Goal: Task Accomplishment & Management: Complete application form

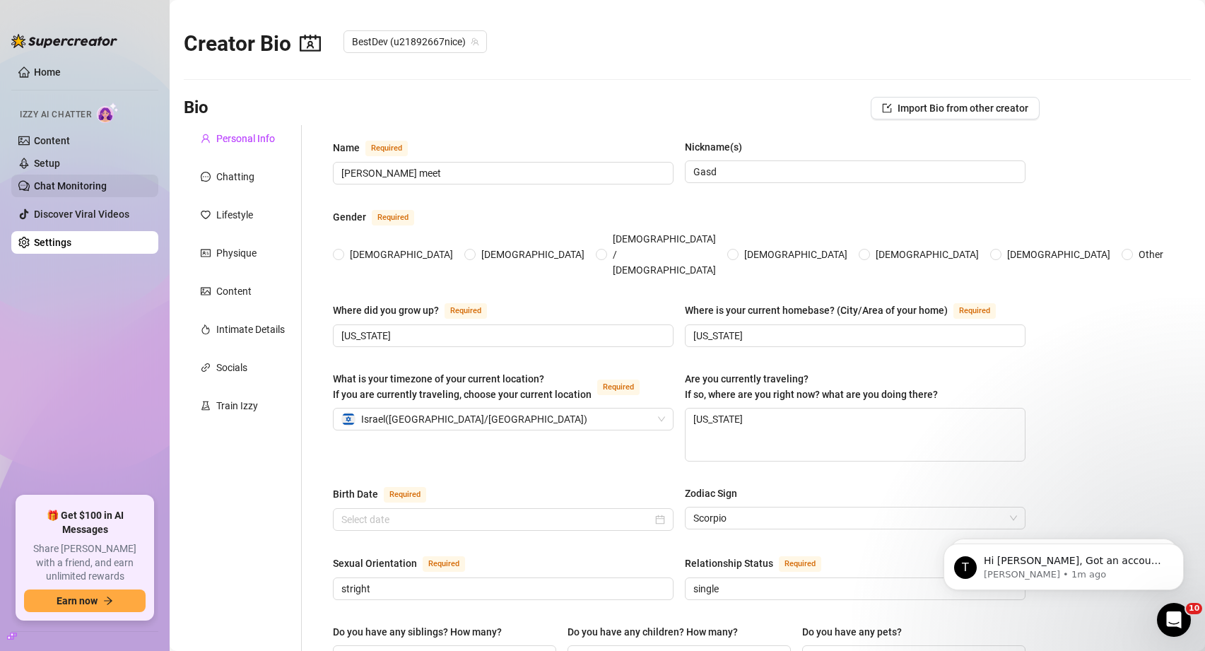
type input "[PERSON_NAME] meet"
type input "Gasd"
type input "[US_STATE]"
type textarea "[US_STATE]"
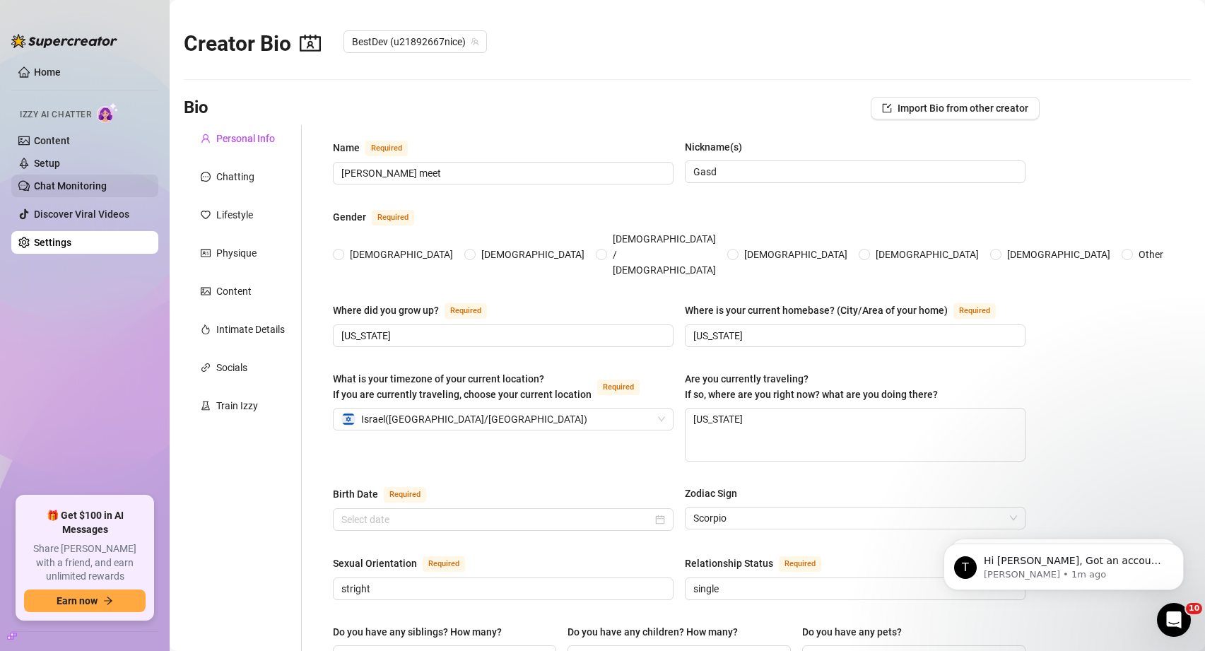
type input "stright"
type input "single"
type input "I don't want to talk about my family"
type input "No"
type input "I have a dog named Delilah"
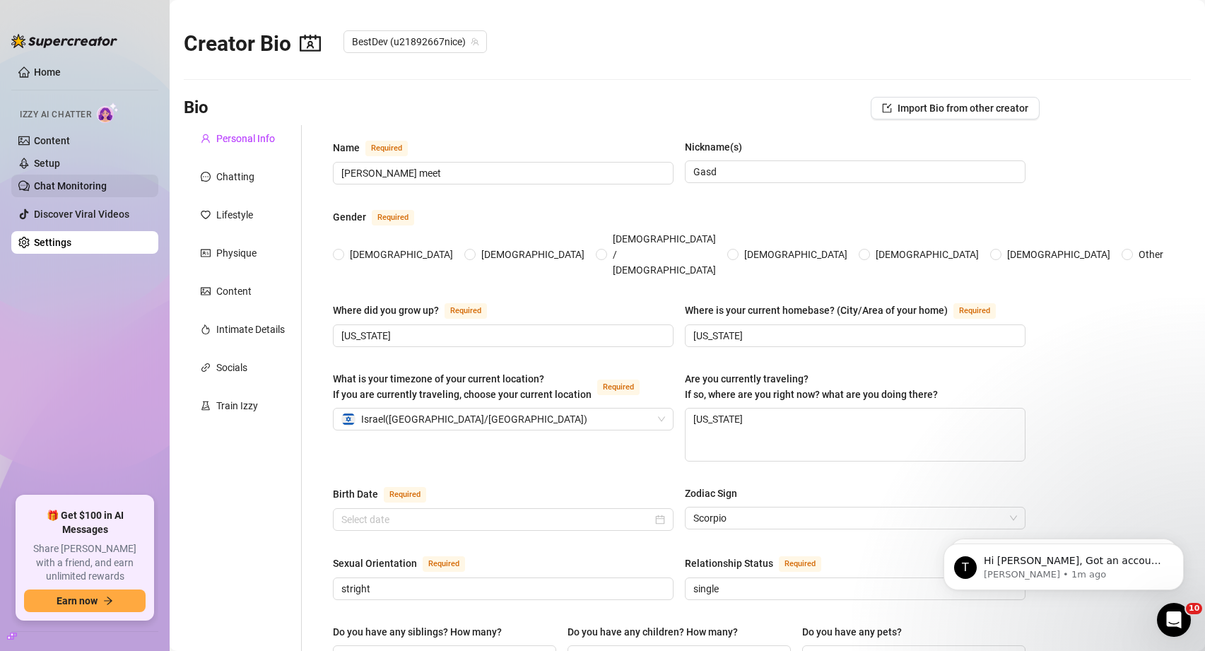
type input "factory"
type input "-"
type input "I went to highschool and graduated but not college because I started doing soci…"
type input "-"
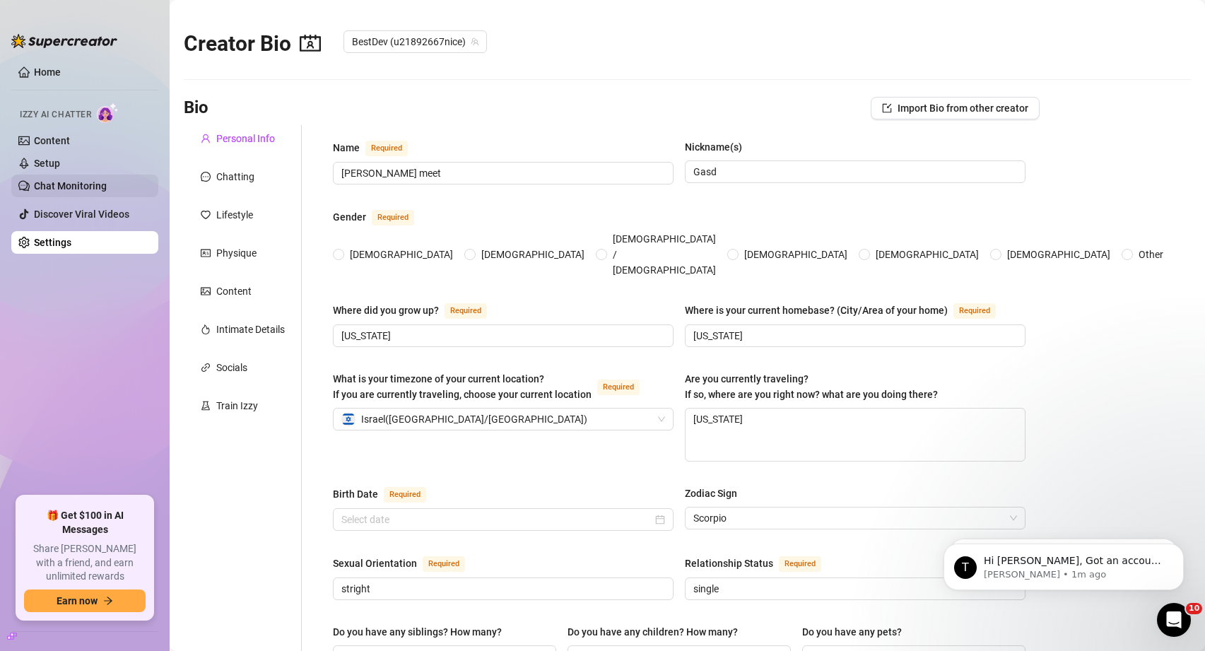
type textarea "My dream is to be rich and famous and happy"
type textarea "I feel like I'm not that funny I fall down and walk into things a lot though."
type textarea "I'm very caring. I love my family and God a lot.."
radio input "true"
type input "[DATE]"
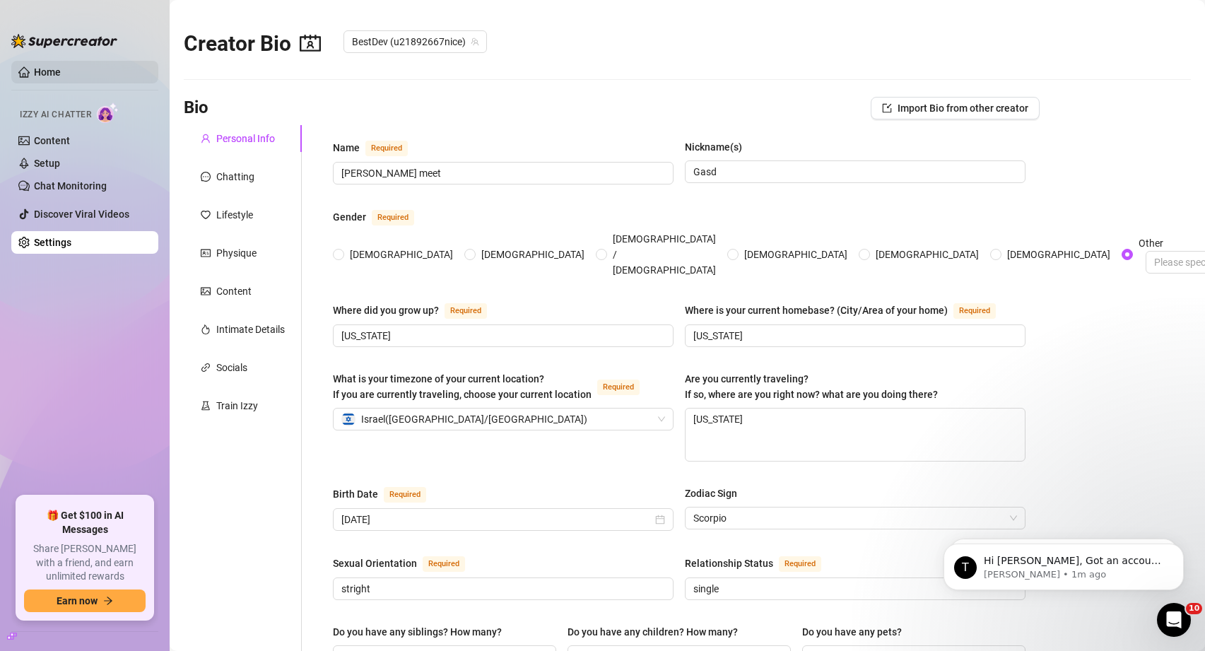
click at [61, 73] on link "Home" at bounding box center [47, 71] width 27 height 11
